Goal: Task Accomplishment & Management: Manage account settings

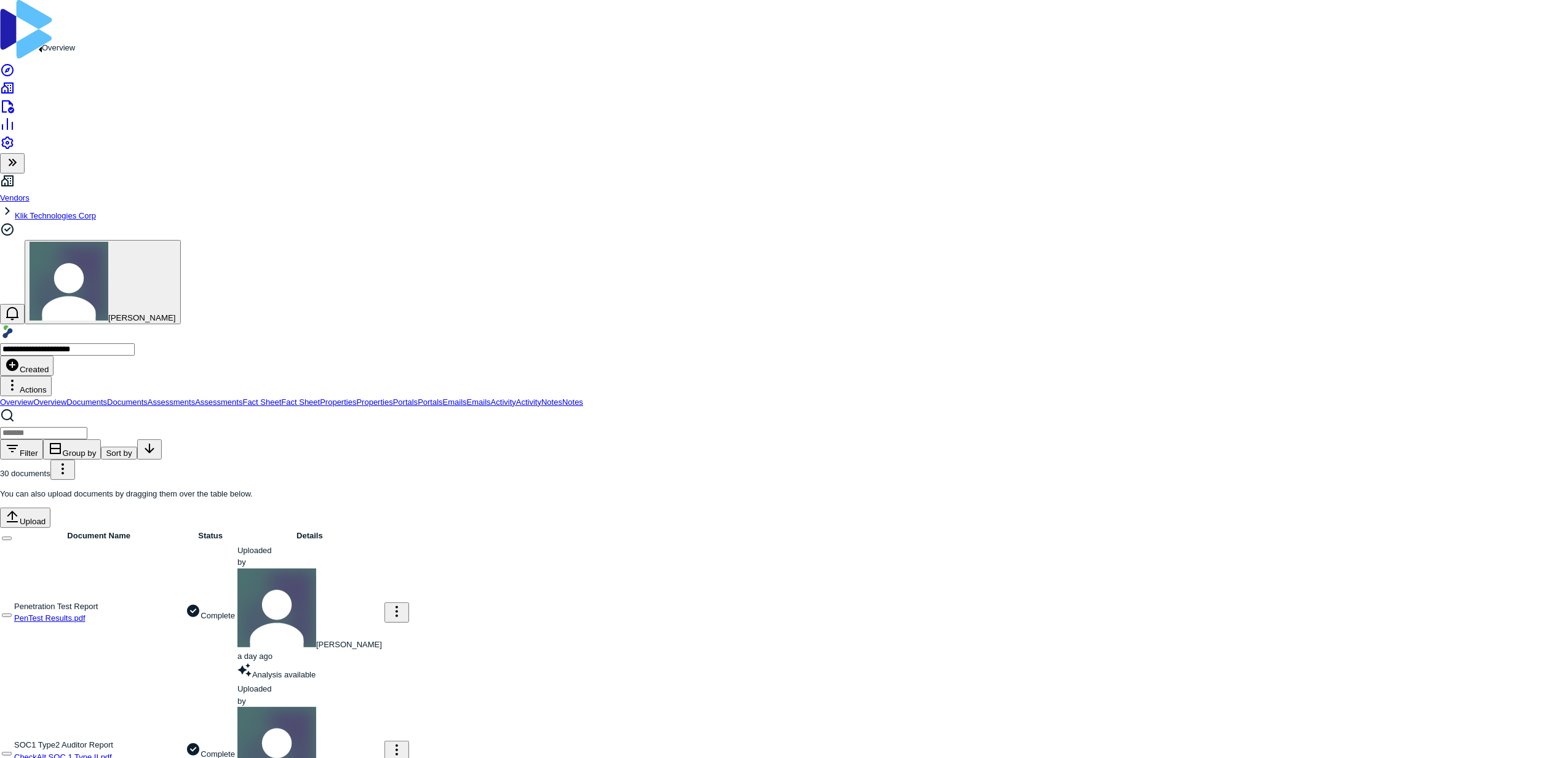
click at [15, 63] on icon at bounding box center [7, 70] width 15 height 15
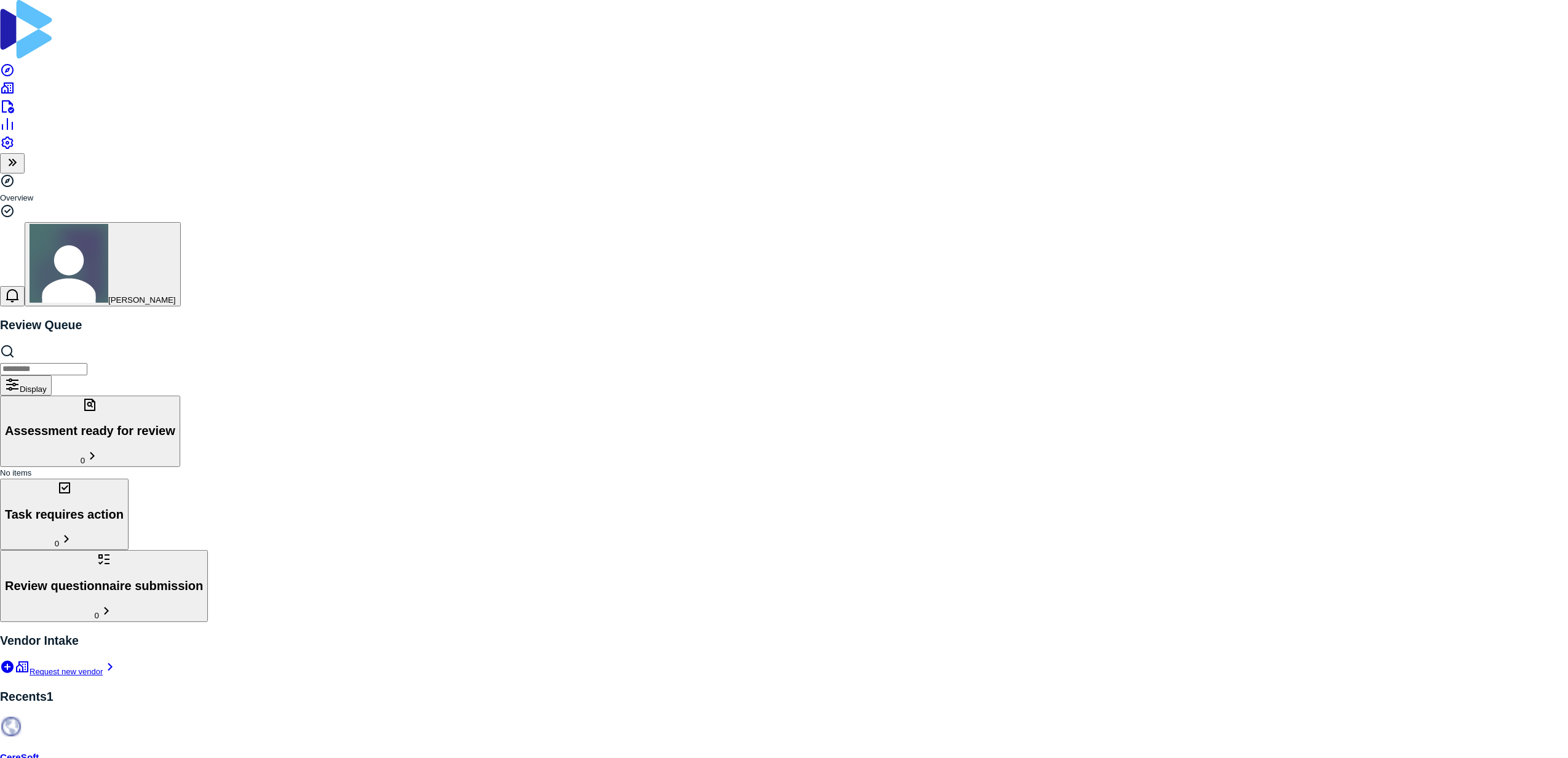
click at [124, 507] on h2 "Task requires action" at bounding box center [64, 515] width 119 height 14
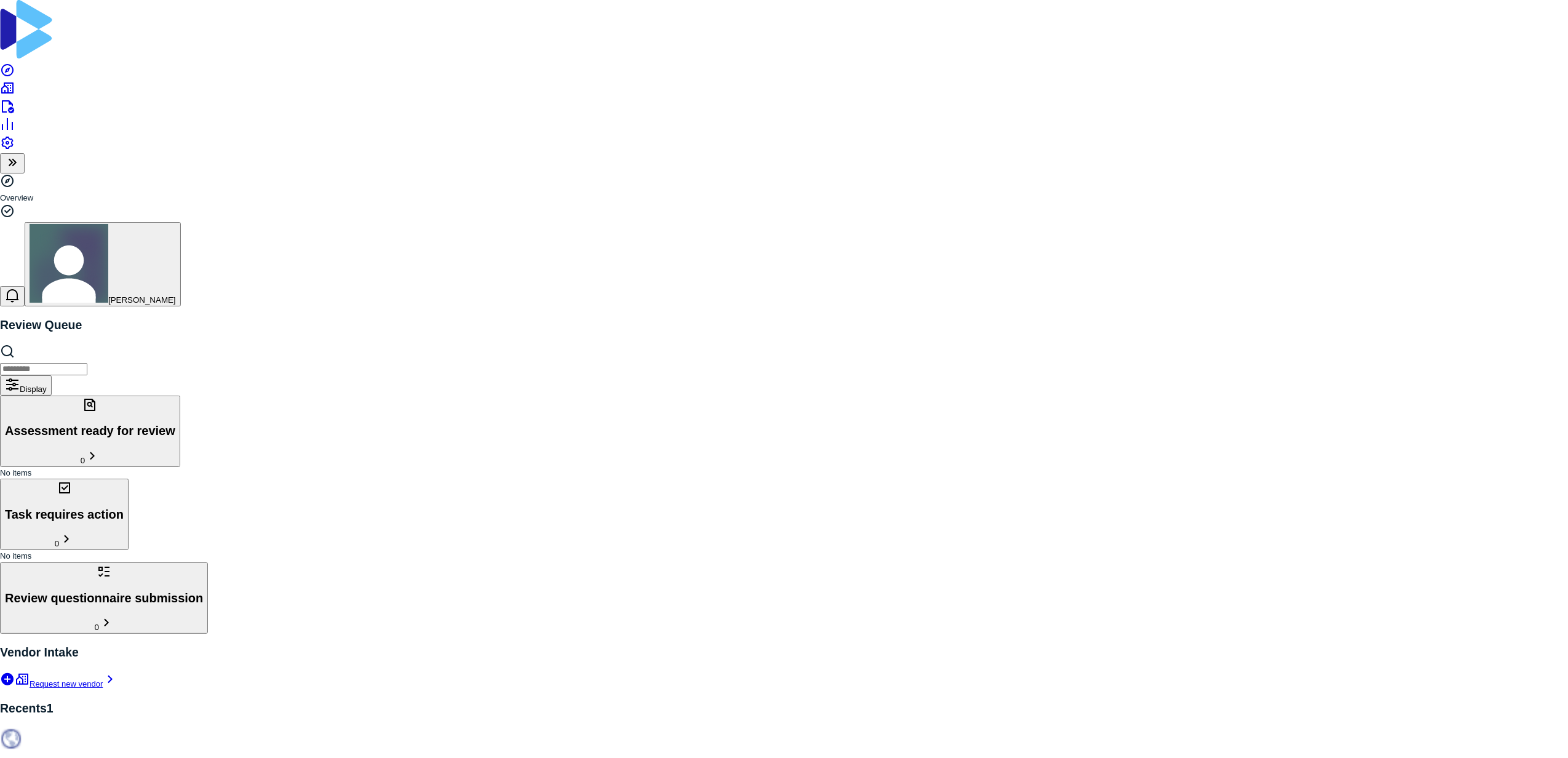
click at [203, 591] on h2 "Review questionnaire submission" at bounding box center [104, 598] width 198 height 14
click at [15, 80] on icon at bounding box center [7, 88] width 15 height 15
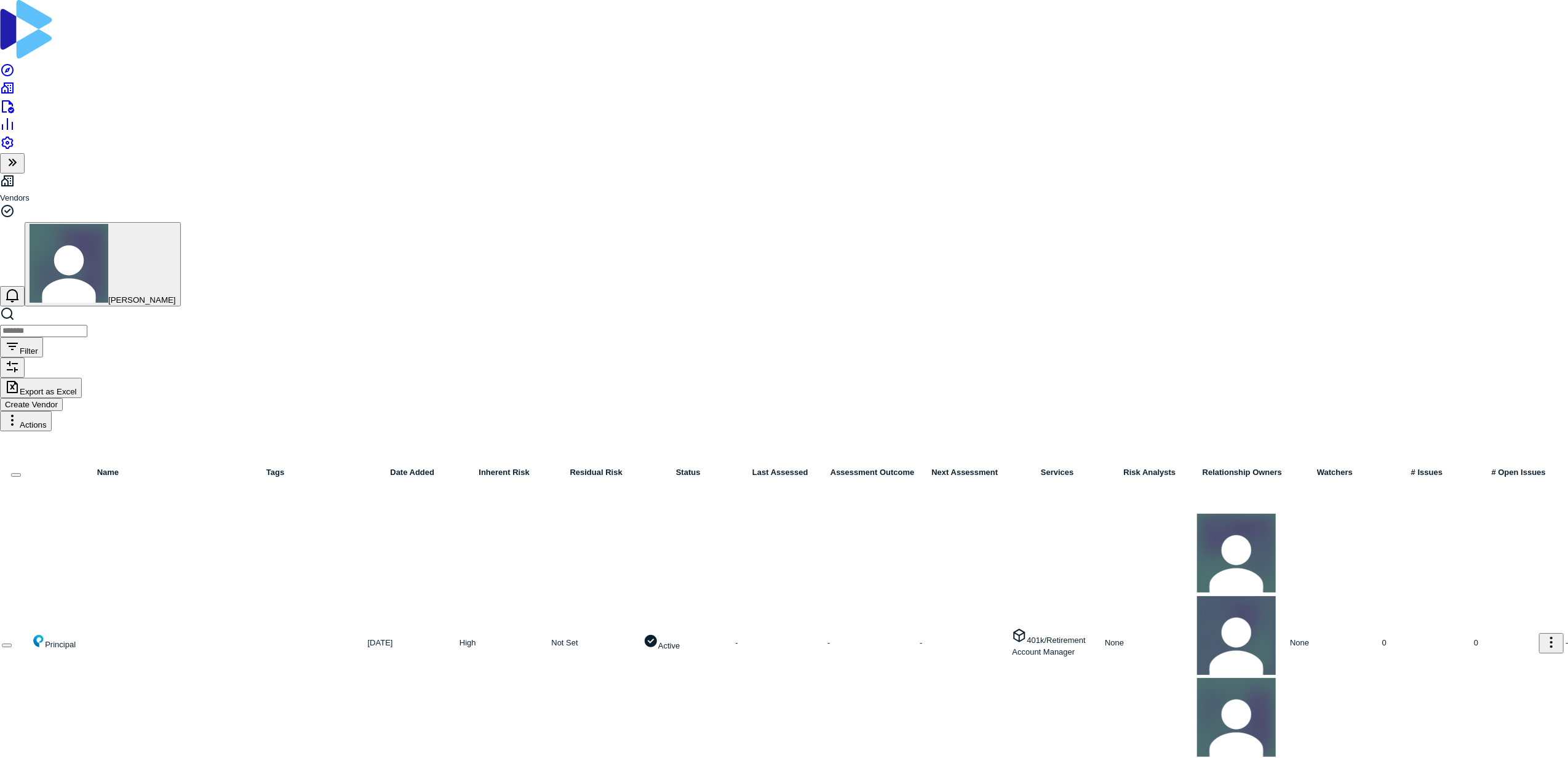
click at [15, 150] on icon at bounding box center [7, 142] width 15 height 15
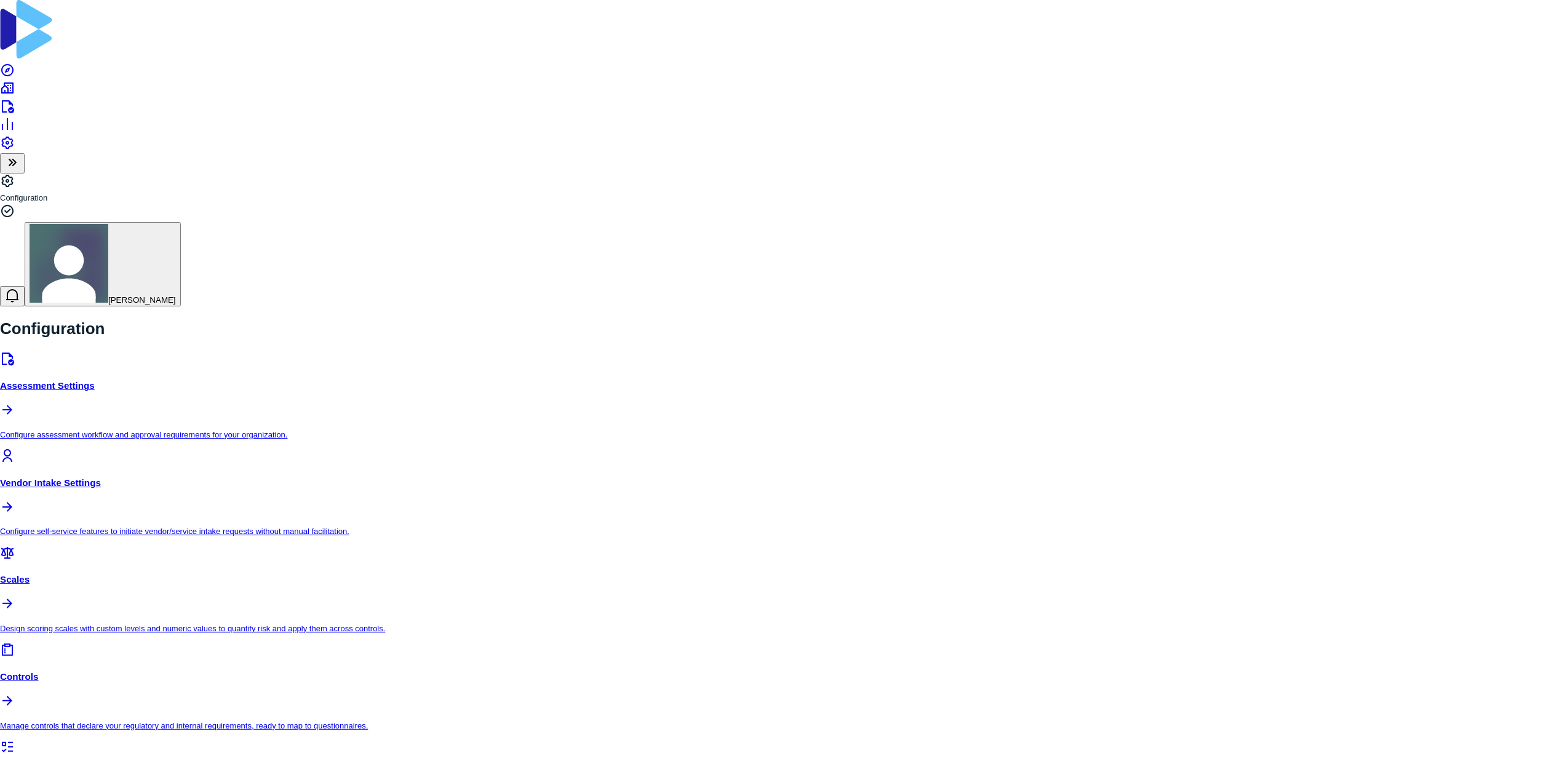
click at [20, 288] on icon "button" at bounding box center [12, 295] width 15 height 15
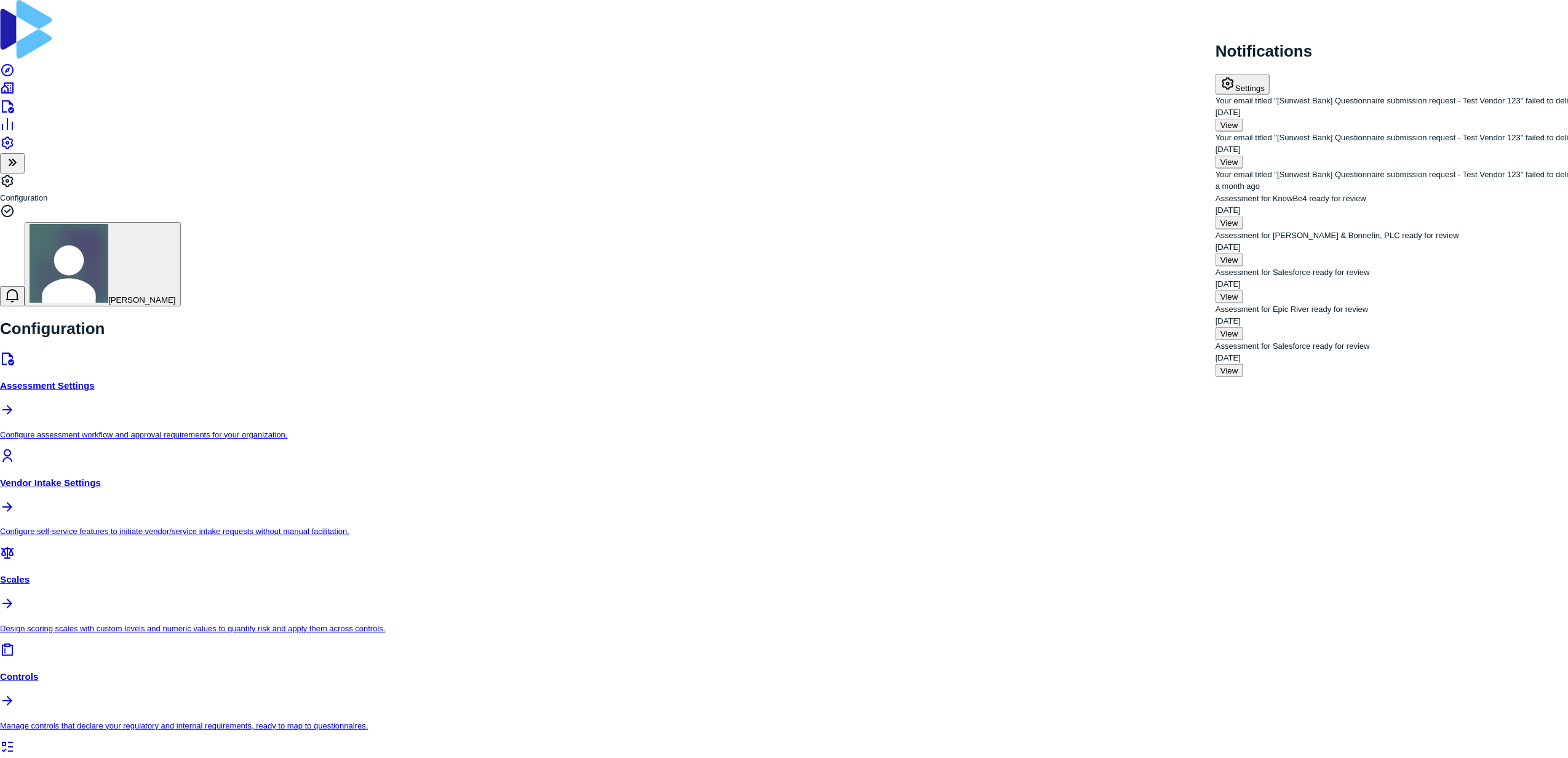
click at [1536, 6] on html "Configuration [PERSON_NAME] Configuration Assessment Settings Configure assessm…" at bounding box center [784, 675] width 1568 height 1351
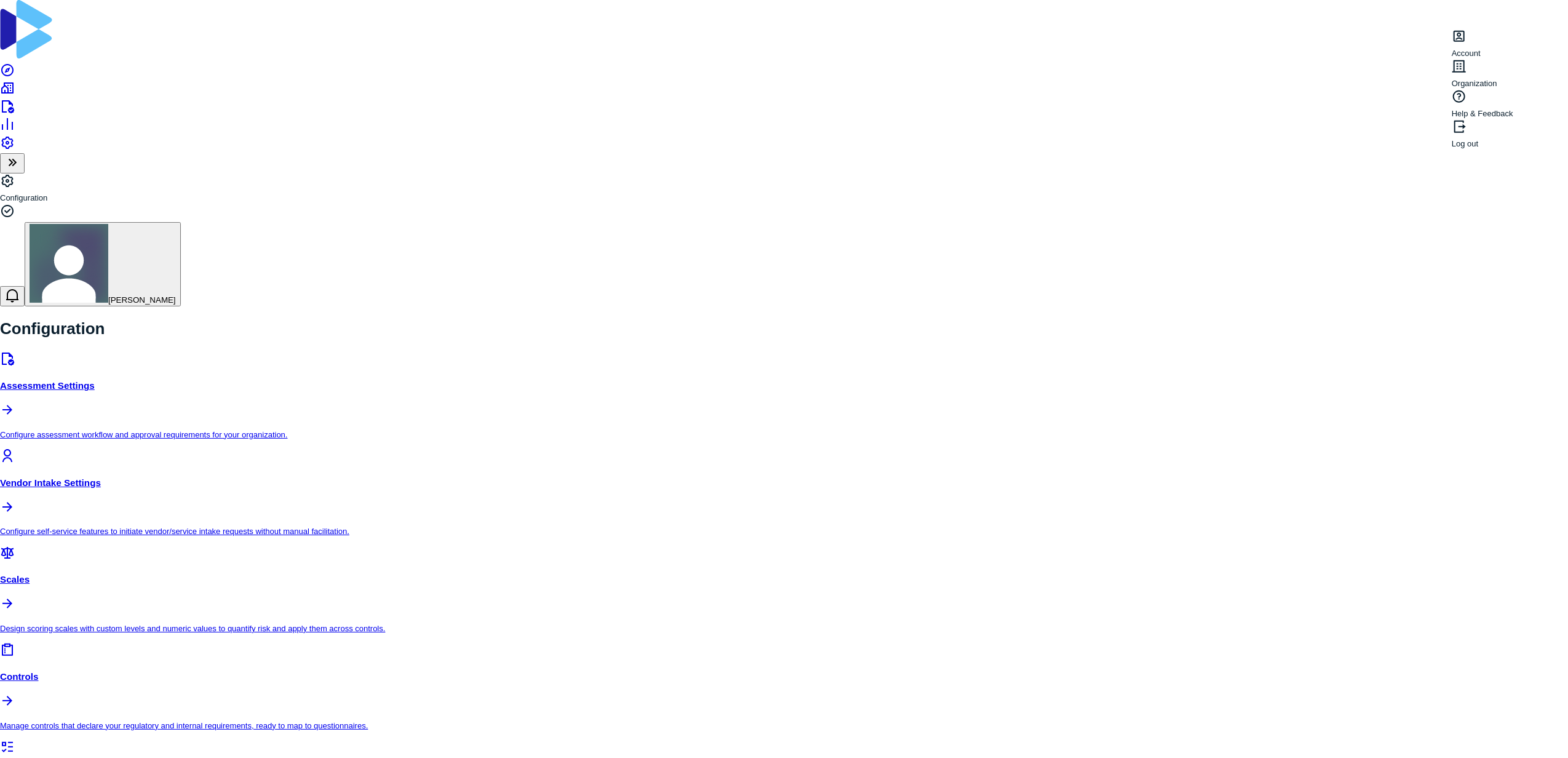
click at [1513, 61] on div "Organization" at bounding box center [1482, 74] width 61 height 30
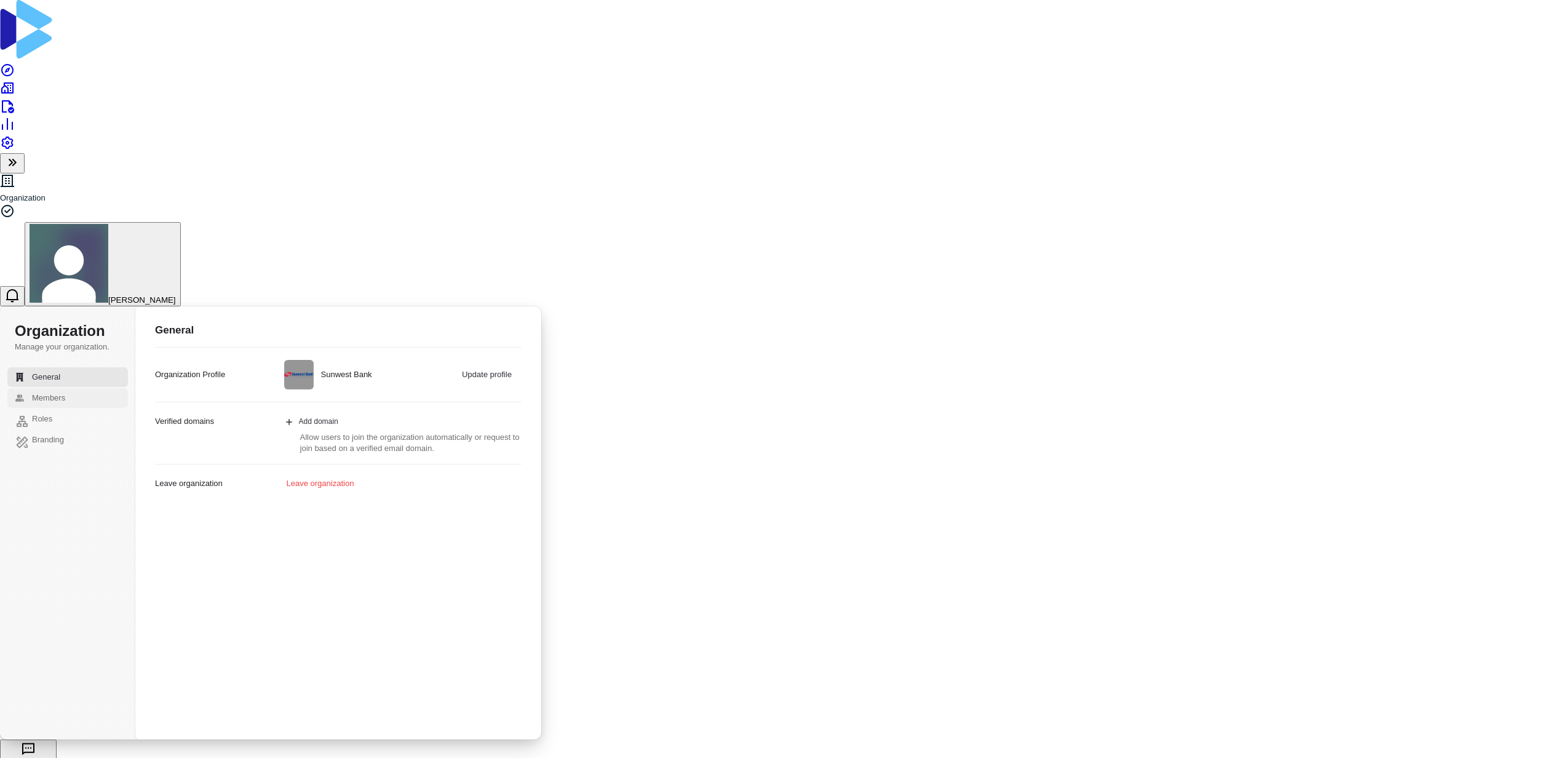
click at [104, 388] on button "Members" at bounding box center [67, 398] width 120 height 20
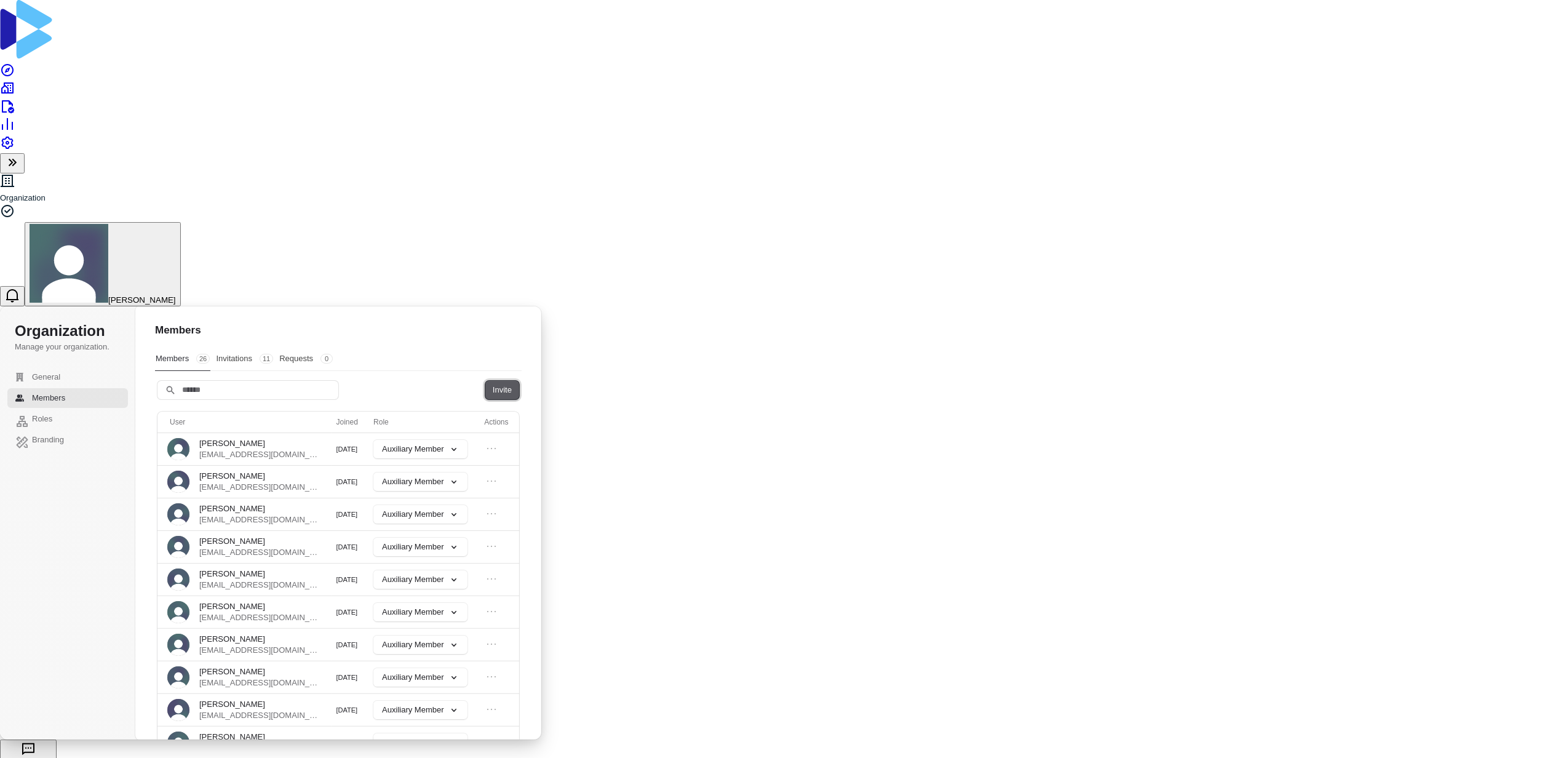
click at [519, 381] on button "Invite" at bounding box center [503, 390] width 34 height 19
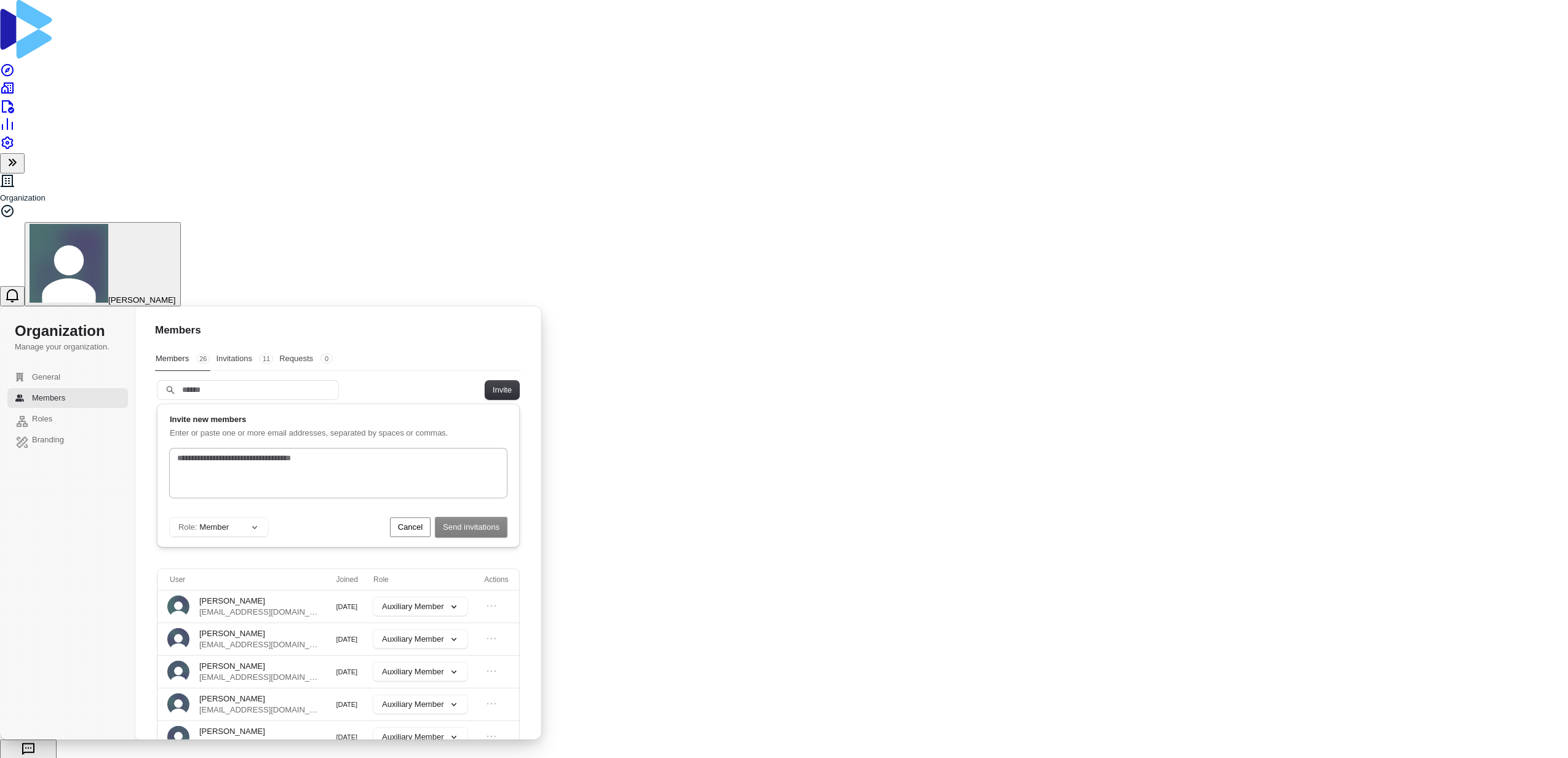
click at [272, 452] on input "text" at bounding box center [338, 458] width 327 height 12
click at [247, 452] on input "**********" at bounding box center [338, 458] width 327 height 12
type input "**********"
click at [507, 517] on button "Send invitations" at bounding box center [471, 527] width 71 height 20
